Goal: Task Accomplishment & Management: Manage account settings

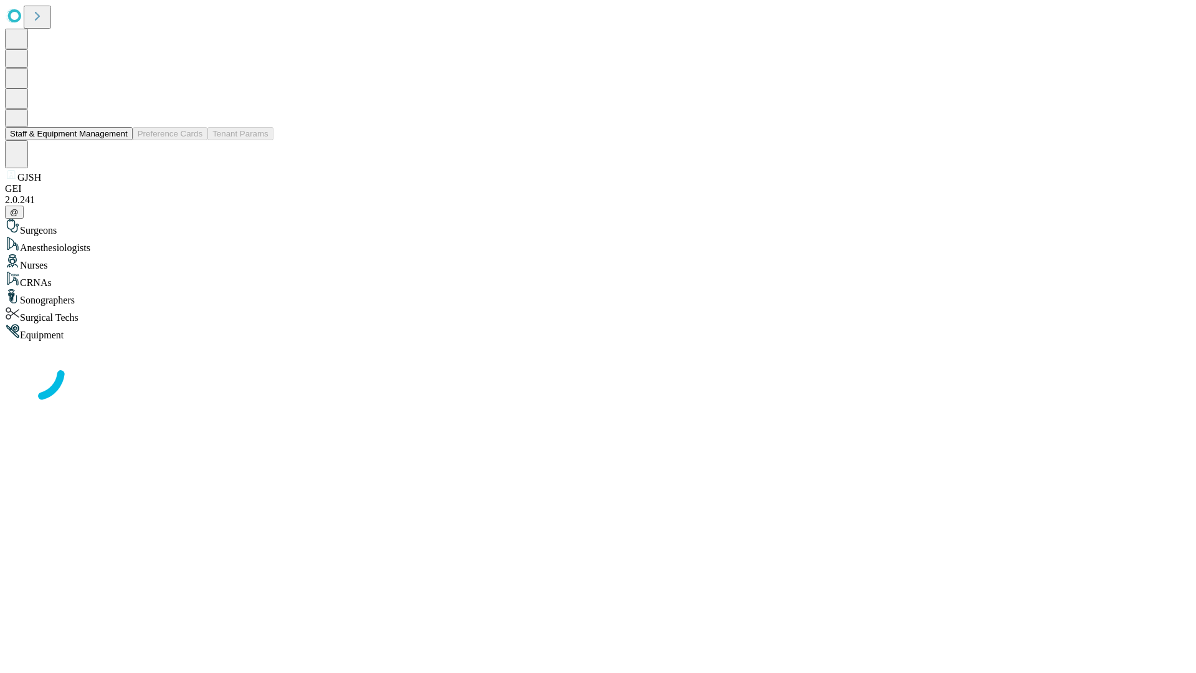
click at [119, 140] on button "Staff & Equipment Management" at bounding box center [69, 133] width 128 height 13
